Goal: Transaction & Acquisition: Obtain resource

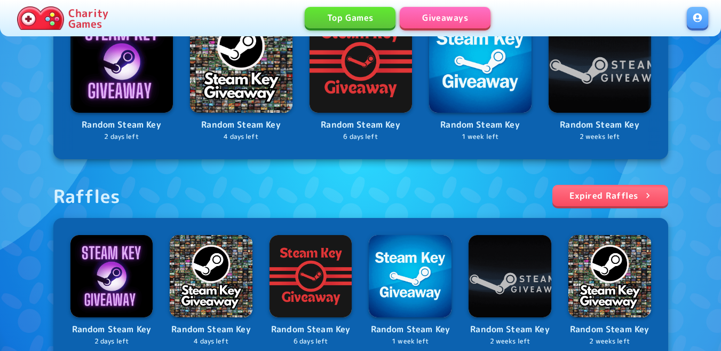
scroll to position [20, 0]
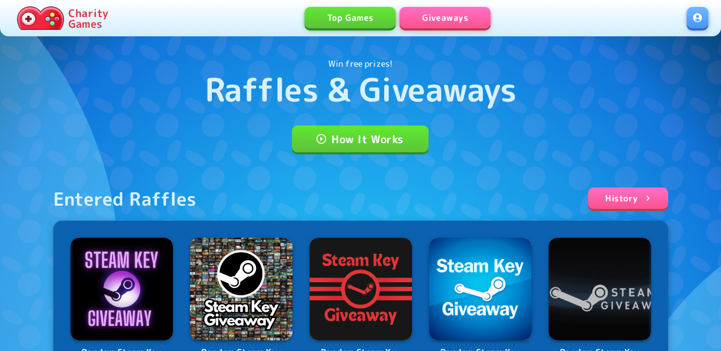
click at [693, 19] on link at bounding box center [697, 17] width 21 height 21
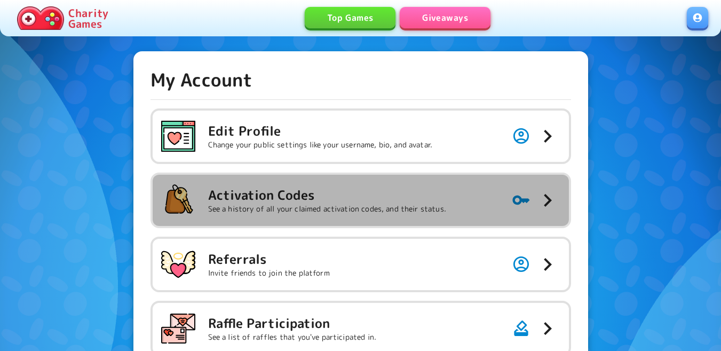
click at [488, 200] on button "Activation Codes See a history of all your claimed activation codes, and their …" at bounding box center [361, 200] width 417 height 51
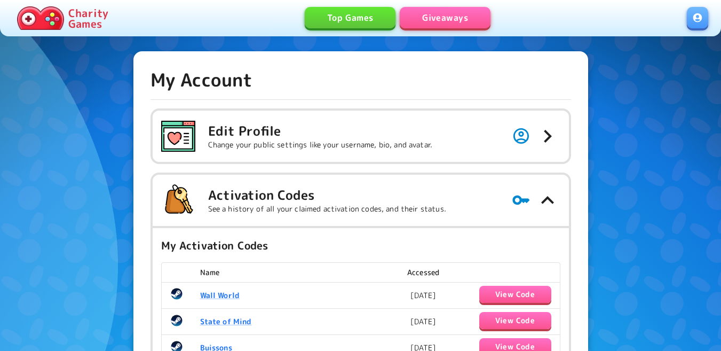
click at [428, 15] on link "Giveaways" at bounding box center [445, 17] width 91 height 21
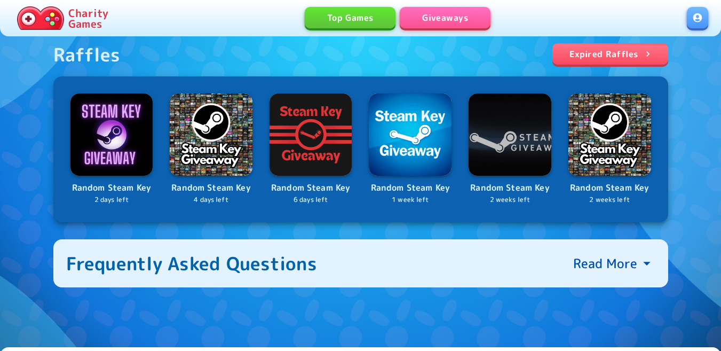
scroll to position [388, 0]
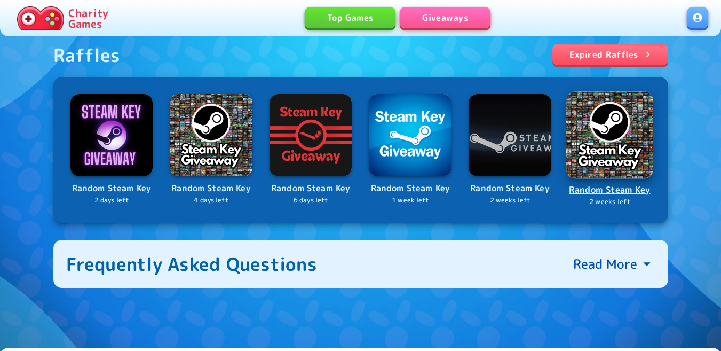
click at [630, 155] on img at bounding box center [610, 134] width 87 height 87
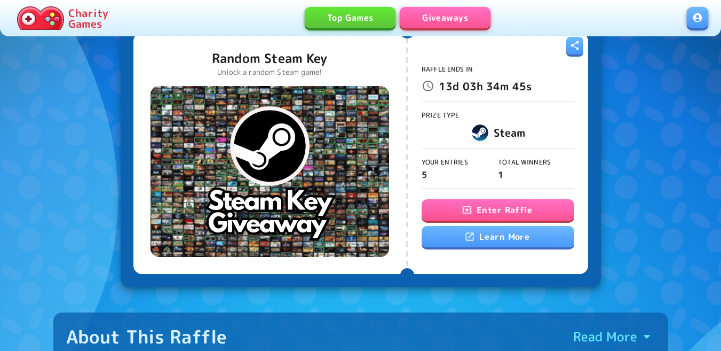
scroll to position [60, 0]
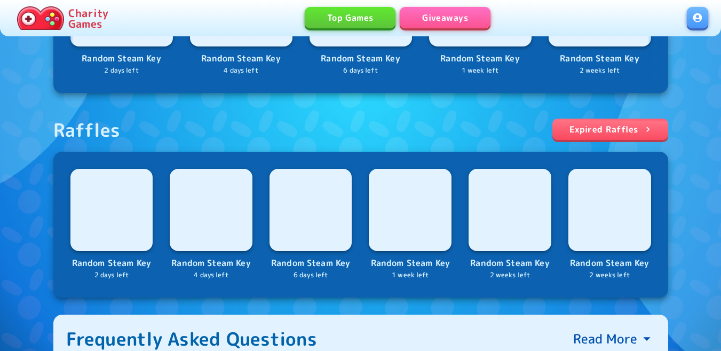
scroll to position [374, 0]
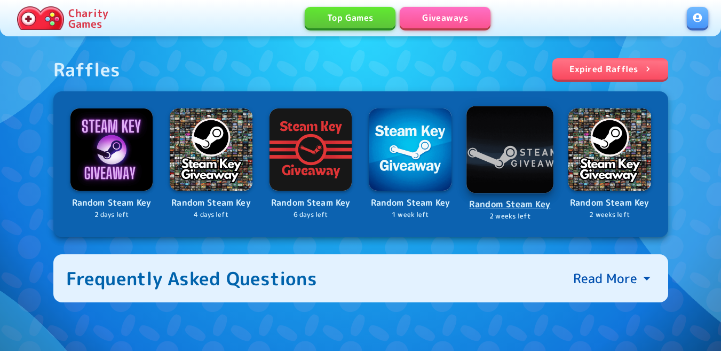
click at [494, 155] on img at bounding box center [510, 149] width 87 height 87
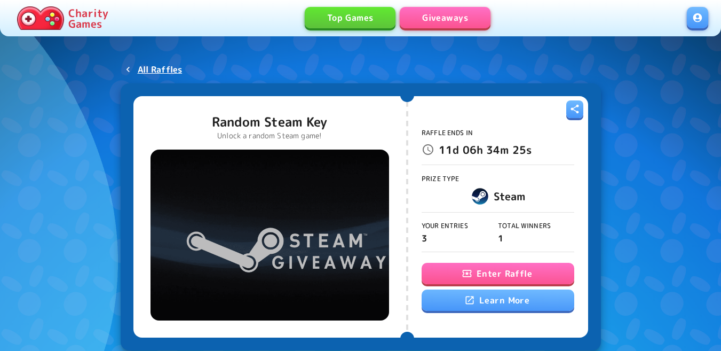
click at [485, 272] on button "Enter Raffle" at bounding box center [498, 273] width 153 height 21
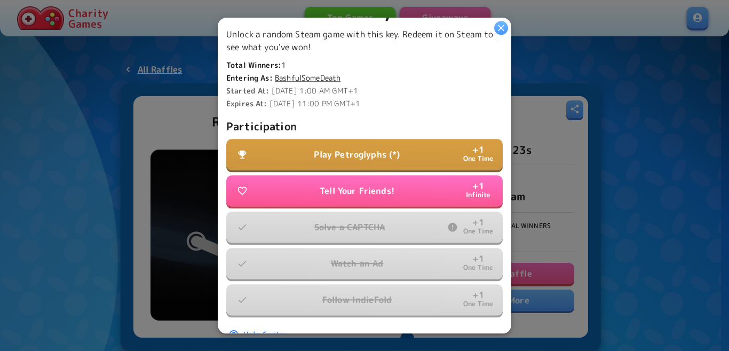
scroll to position [291, 0]
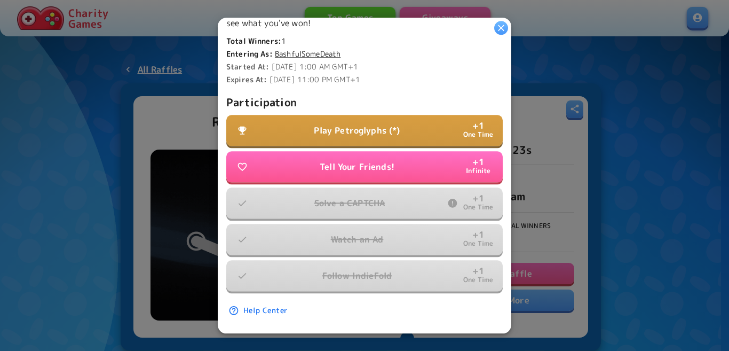
click at [397, 131] on button "Play Petroglyphs (*) + 1 One Time" at bounding box center [364, 130] width 277 height 31
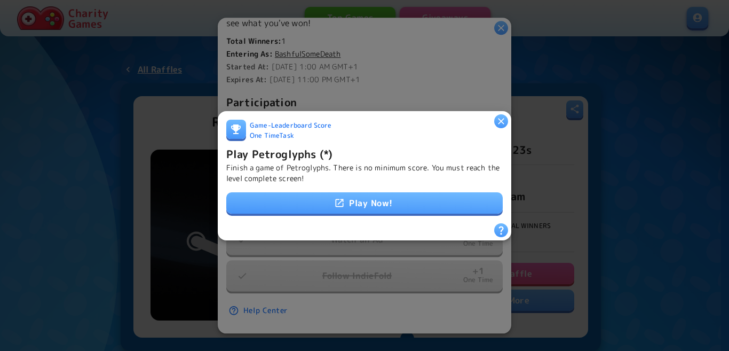
click at [374, 195] on link "Play Now!" at bounding box center [364, 202] width 277 height 21
click at [295, 170] on p "Finish a game of Petroglyphs. There is no minimum score. You must reach the lev…" at bounding box center [364, 172] width 277 height 21
click at [292, 156] on h6 "Play Petroglyphs (*)" at bounding box center [279, 153] width 106 height 17
click at [294, 151] on h6 "Play Petroglyphs (*)" at bounding box center [279, 153] width 106 height 17
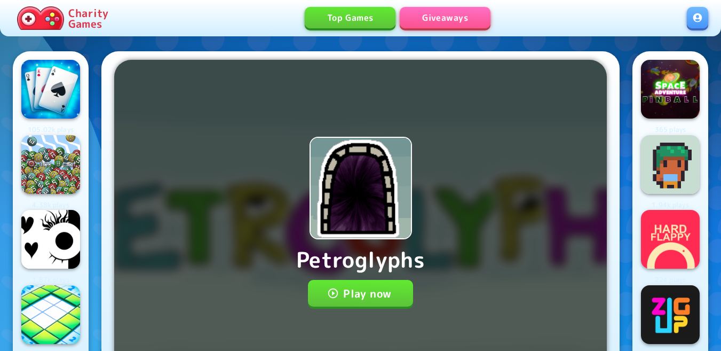
click at [378, 297] on button "Play now" at bounding box center [360, 293] width 105 height 27
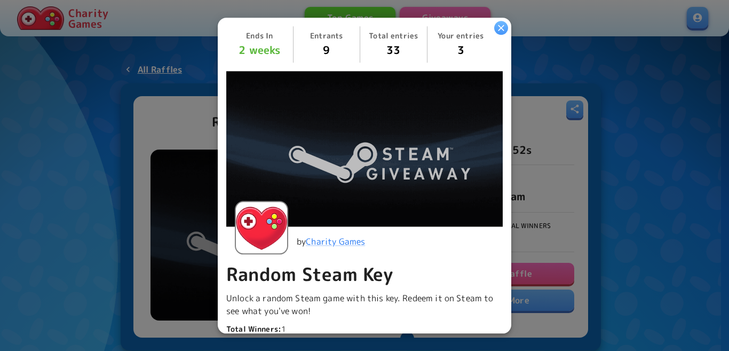
scroll to position [214, 0]
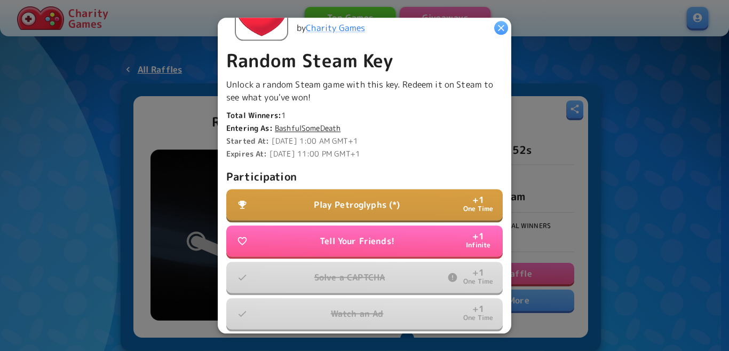
click at [394, 198] on p "Play Petroglyphs (*)" at bounding box center [357, 204] width 86 height 13
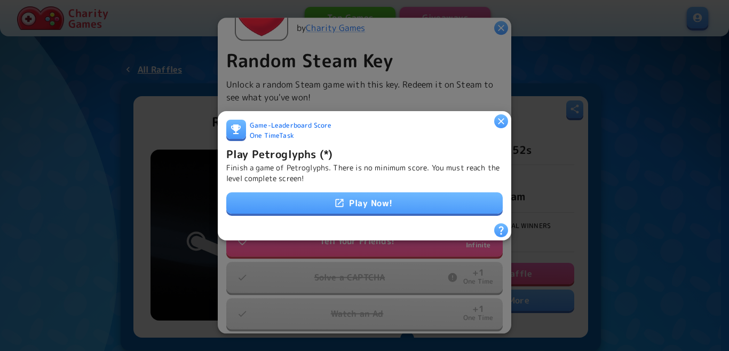
click at [394, 207] on link "Play Now!" at bounding box center [364, 202] width 277 height 21
click at [273, 156] on h6 "Play Petroglyphs (*)" at bounding box center [279, 153] width 106 height 17
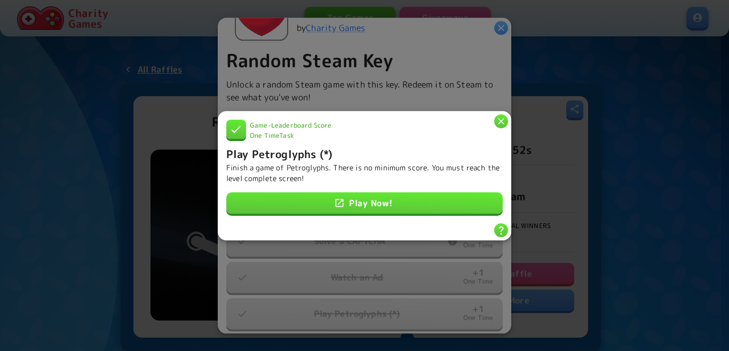
click at [504, 119] on icon "button" at bounding box center [501, 121] width 6 height 6
